Goal: Transaction & Acquisition: Obtain resource

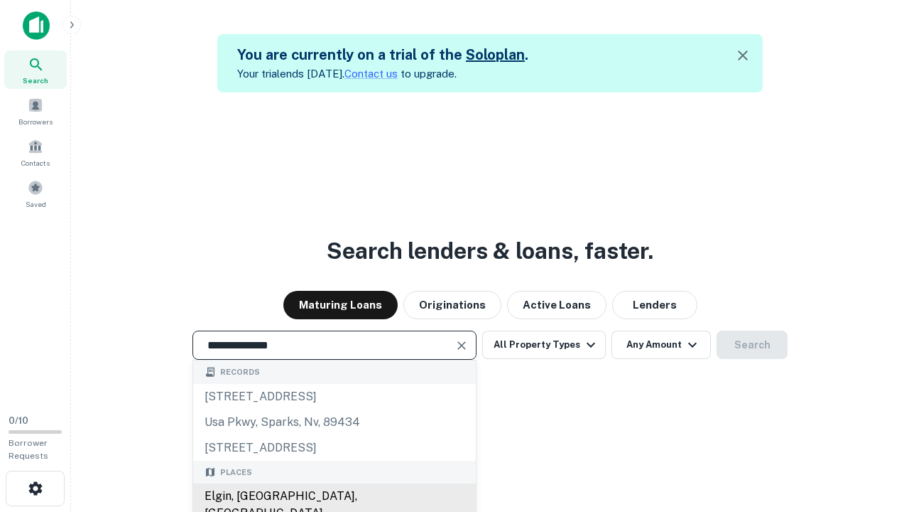
click at [334, 496] on div "Elgin, [GEOGRAPHIC_DATA], [GEOGRAPHIC_DATA]" at bounding box center [334, 504] width 283 height 43
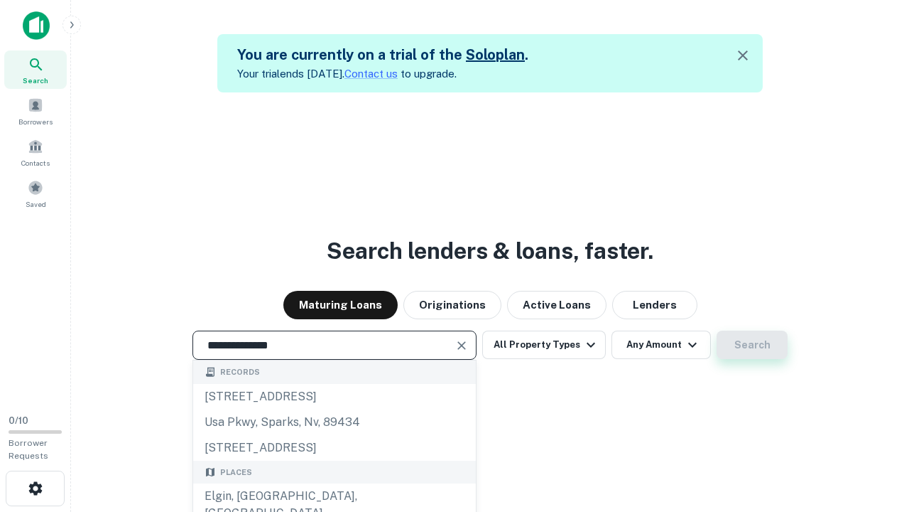
type input "**********"
click at [752, 345] on button "Search" at bounding box center [752, 344] width 71 height 28
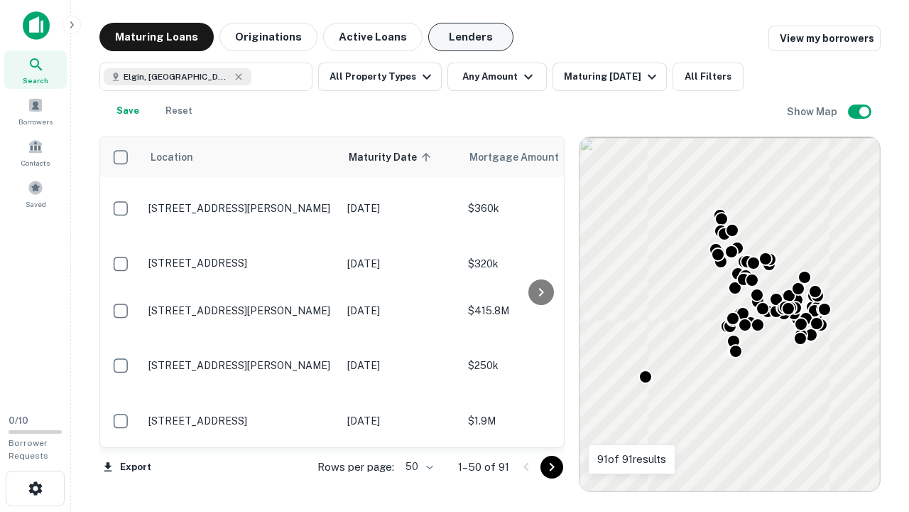
click at [471, 37] on button "Lenders" at bounding box center [470, 37] width 85 height 28
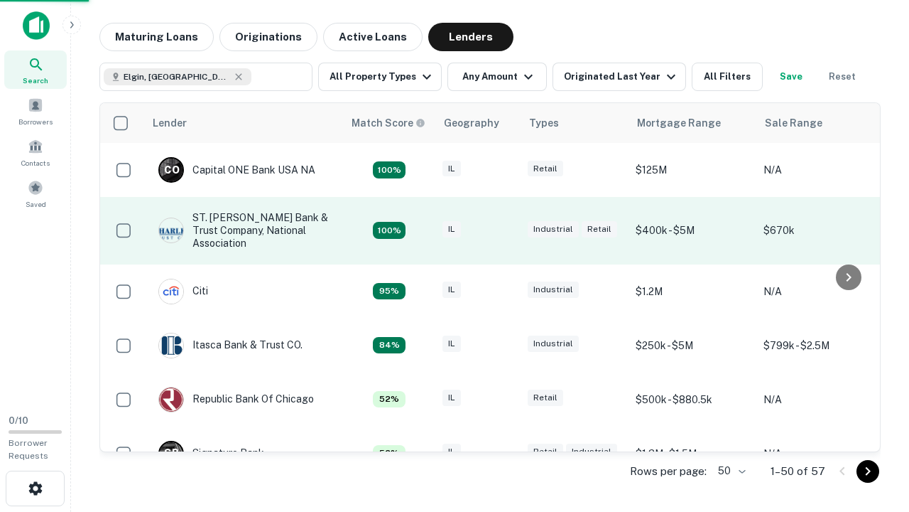
click at [504, 230] on div "IL" at bounding box center [478, 230] width 71 height 19
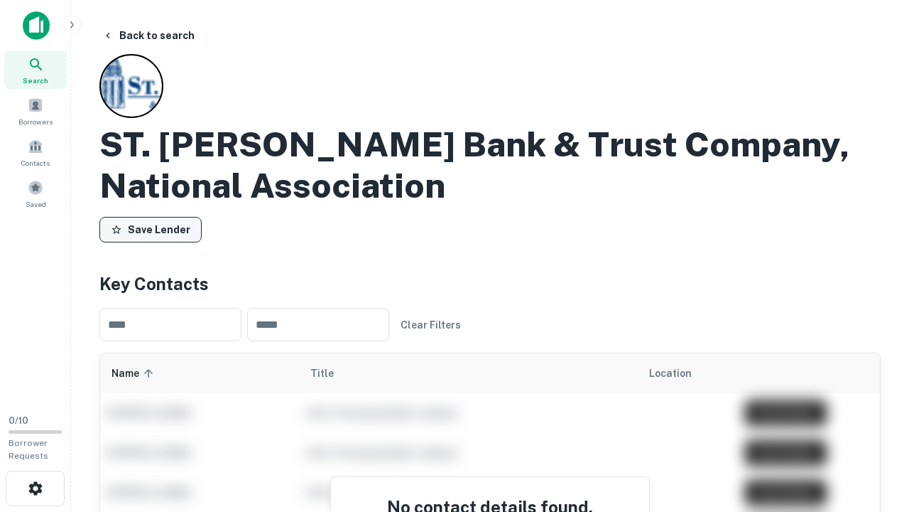
click at [151, 229] on button "Save Lender" at bounding box center [150, 230] width 102 height 26
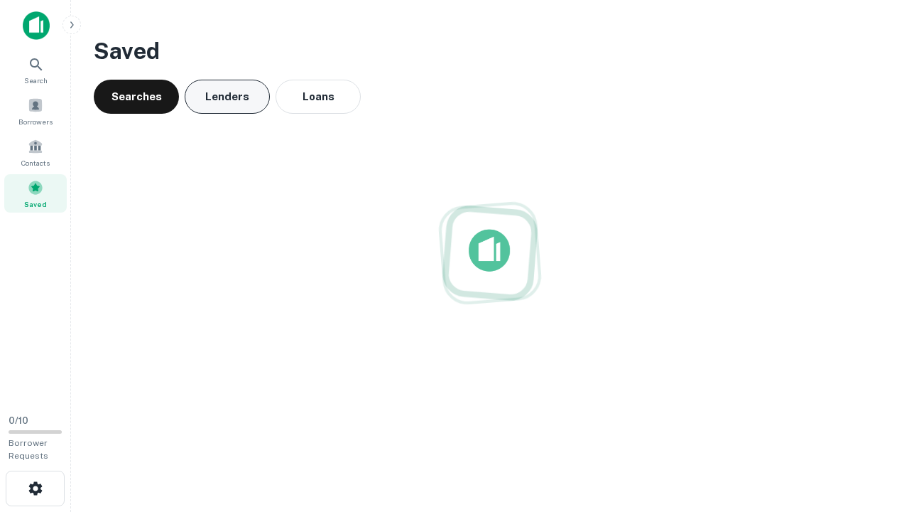
click at [227, 97] on button "Lenders" at bounding box center [227, 97] width 85 height 34
